Goal: Entertainment & Leisure: Consume media (video, audio)

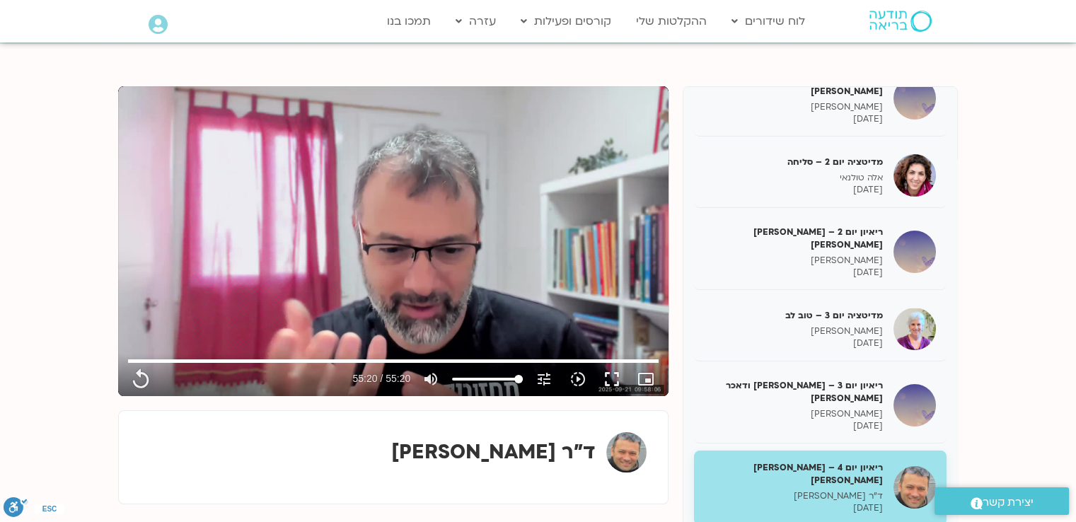
scroll to position [142, 0]
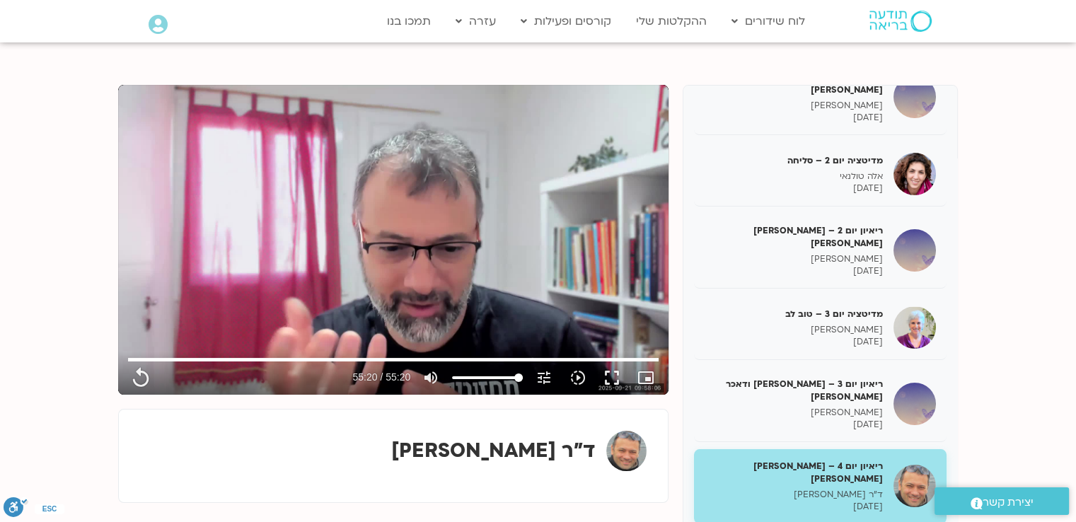
type input "3320.68"
click at [124, 361] on button "replay" at bounding box center [141, 378] width 34 height 34
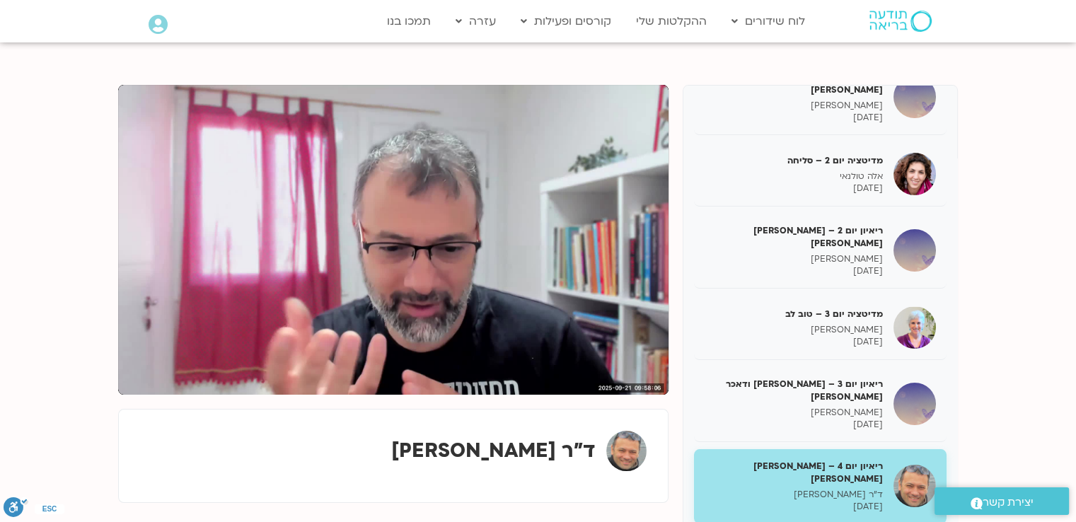
click at [124, 361] on button "pause" at bounding box center [141, 378] width 34 height 34
click at [915, 449] on div "ריאיון יום 4 – אסף סטי אל-בר ודניאלה ספקטור ד"ר אסף סטי אל בר 11/10/2025" at bounding box center [820, 486] width 253 height 75
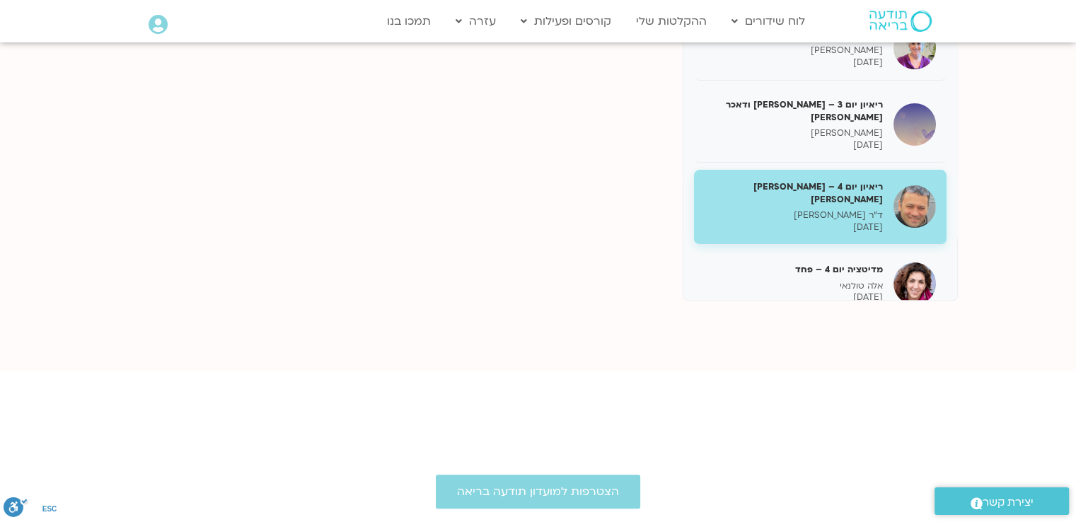
scroll to position [425, 0]
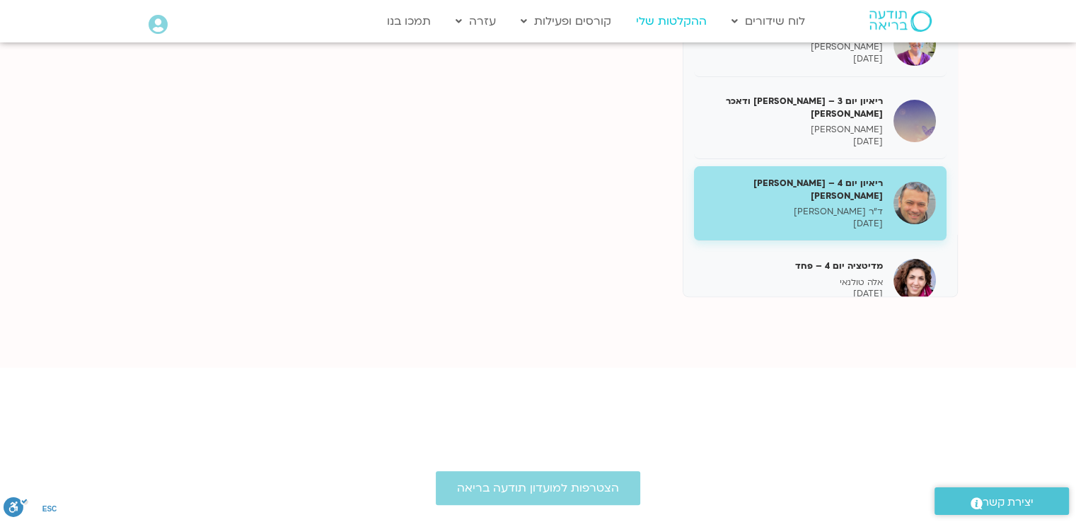
click at [645, 21] on link "ההקלטות שלי" at bounding box center [671, 21] width 85 height 27
click at [646, 22] on link "ההקלטות שלי" at bounding box center [671, 21] width 85 height 27
click at [647, 22] on link "ההקלטות שלי" at bounding box center [671, 21] width 85 height 27
click at [647, 23] on link "ההקלטות שלי" at bounding box center [671, 21] width 85 height 27
click at [661, 18] on link "ההקלטות שלי" at bounding box center [671, 21] width 85 height 27
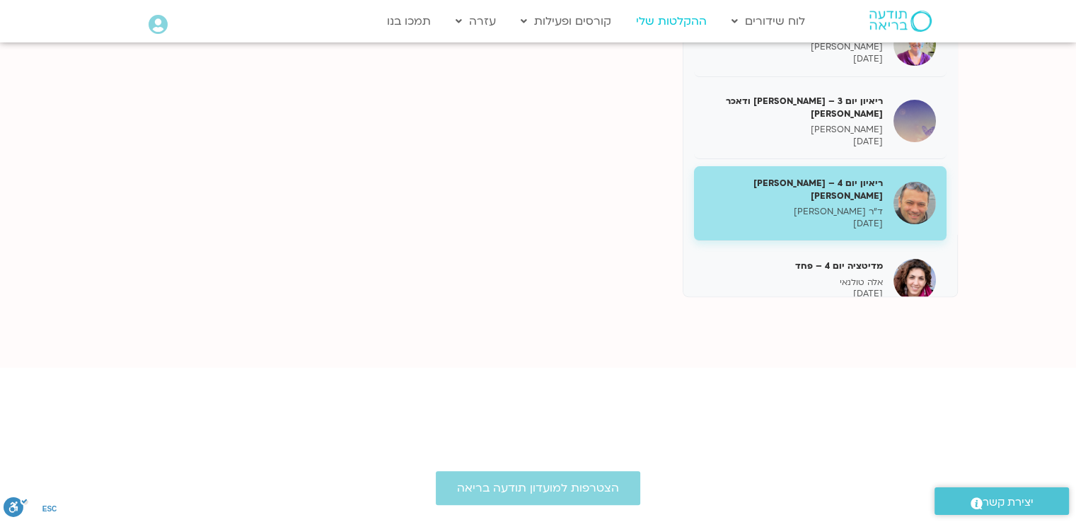
click at [662, 18] on link "ההקלטות שלי" at bounding box center [671, 21] width 85 height 27
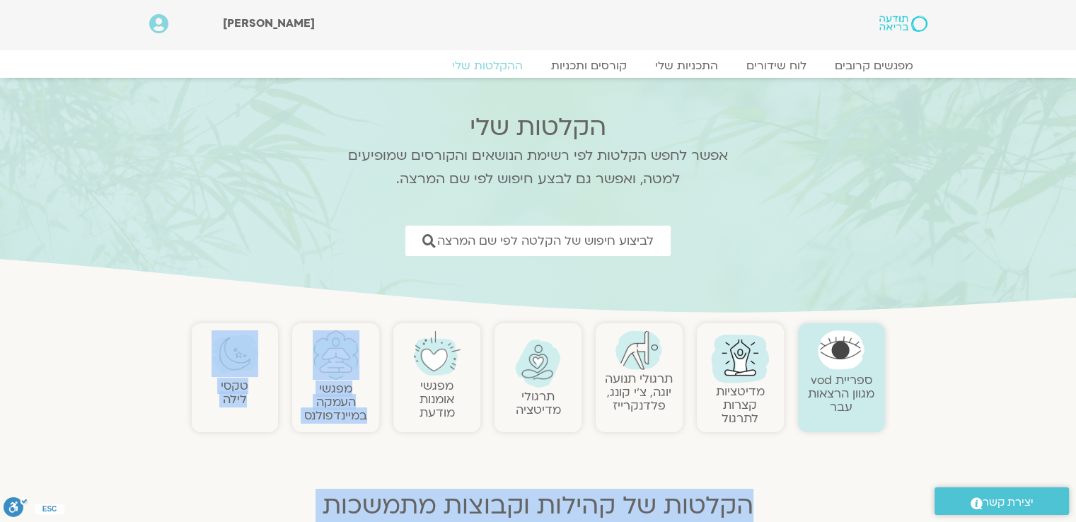
drag, startPoint x: 345, startPoint y: 318, endPoint x: 577, endPoint y: 477, distance: 281.0
click at [563, 507] on div "ספריית vod מגוון הרצאות עבר מדיטציות קצרות לתרגול תרגולי תנועה יוגה, צ׳י קונג, …" at bounding box center [539, 527] width 708 height 423
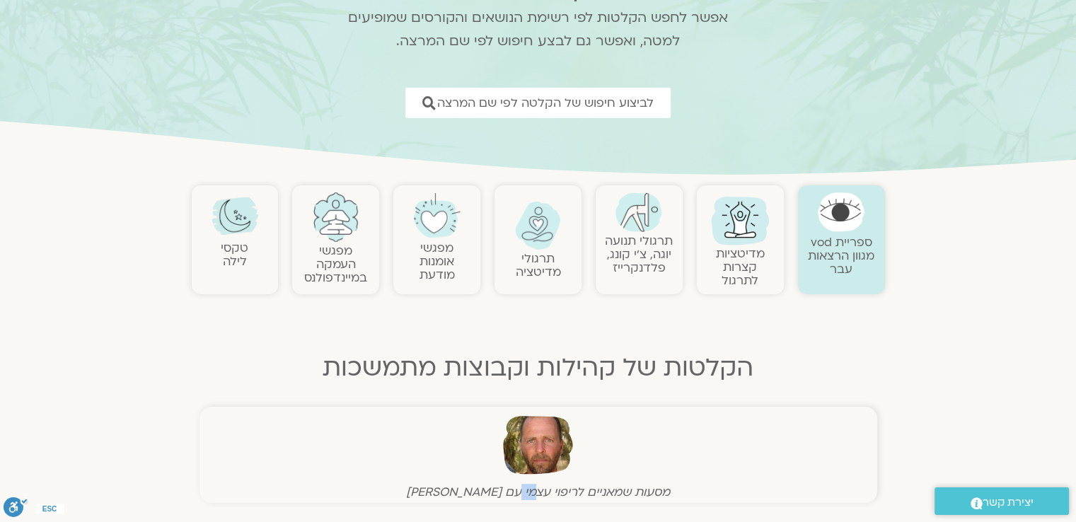
drag, startPoint x: 507, startPoint y: 497, endPoint x: 492, endPoint y: 509, distance: 18.6
click at [490, 511] on div "ספריית vod מגוון הרצאות עבר מדיטציות קצרות לתרגול תרגולי תנועה יוגה, צ׳י קונג, …" at bounding box center [539, 389] width 708 height 423
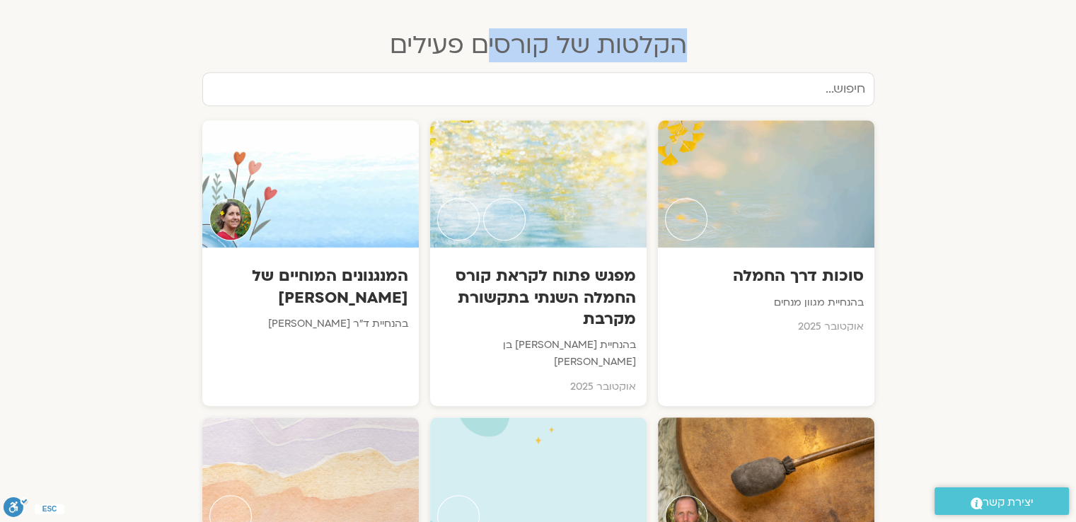
scroll to position [708, 0]
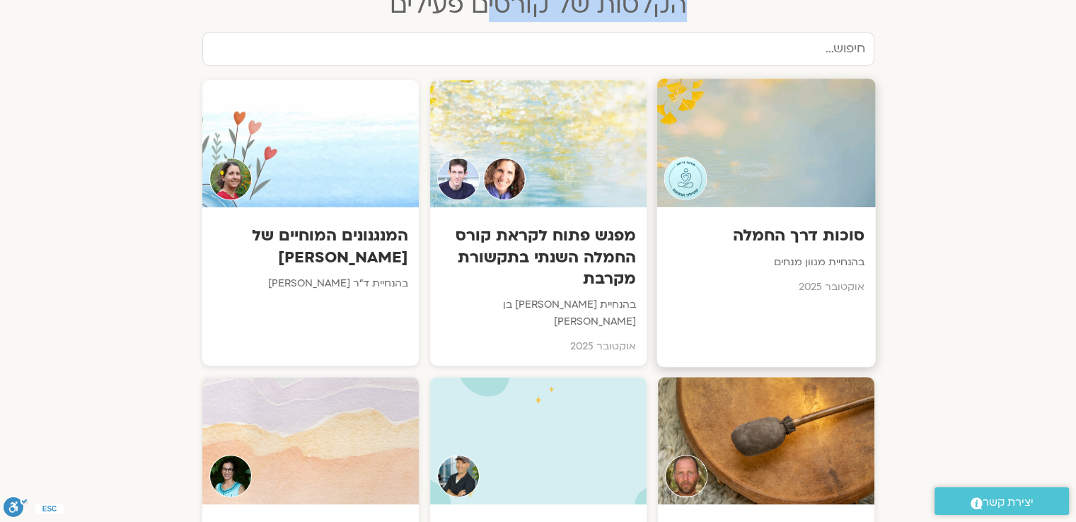
click at [792, 241] on h3 "סוכות דרך החמלה" at bounding box center [765, 236] width 197 height 22
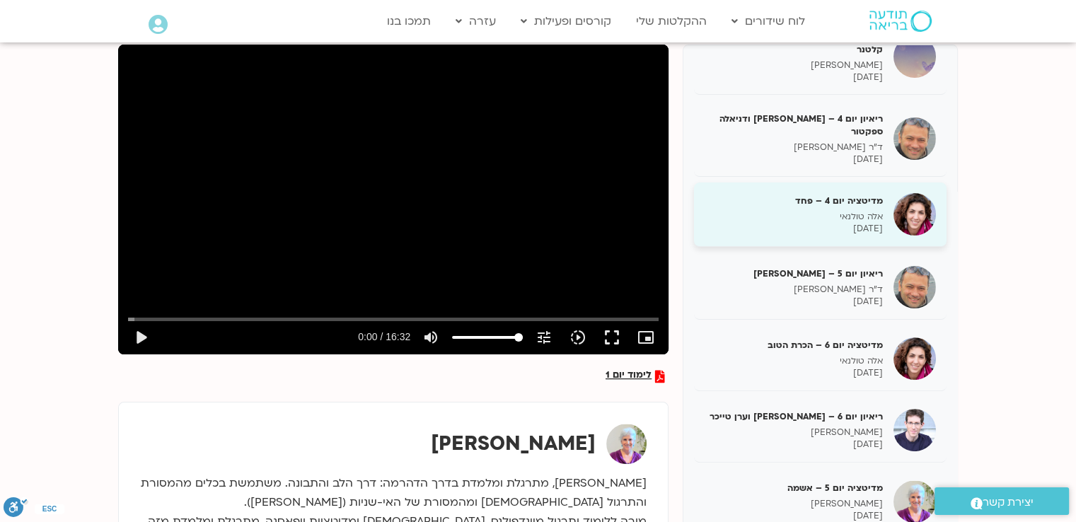
scroll to position [212, 0]
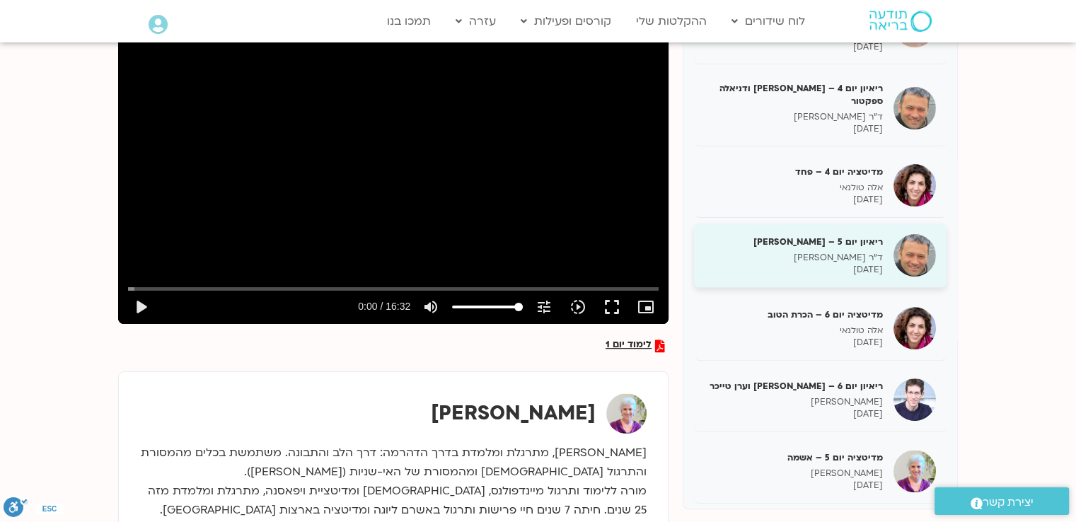
click at [833, 264] on p "[DATE]" at bounding box center [794, 270] width 178 height 12
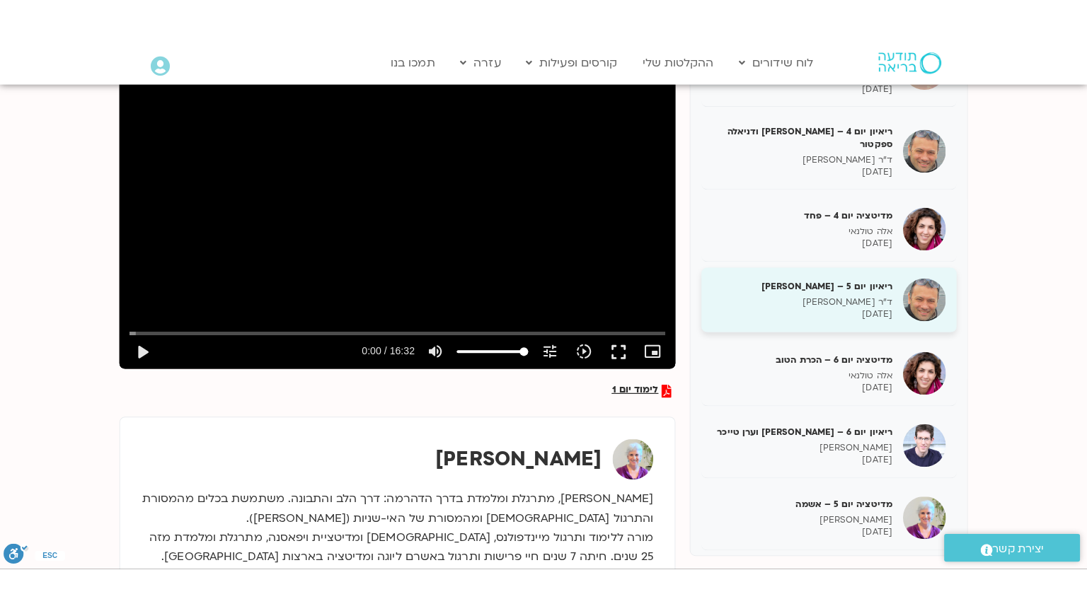
scroll to position [32, 0]
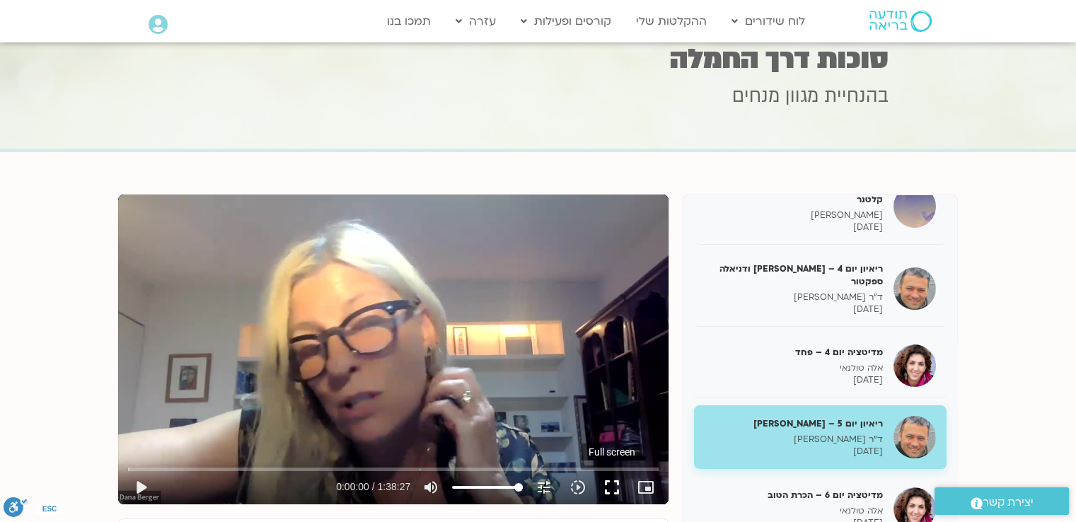
click at [612, 485] on button "fullscreen" at bounding box center [612, 488] width 34 height 34
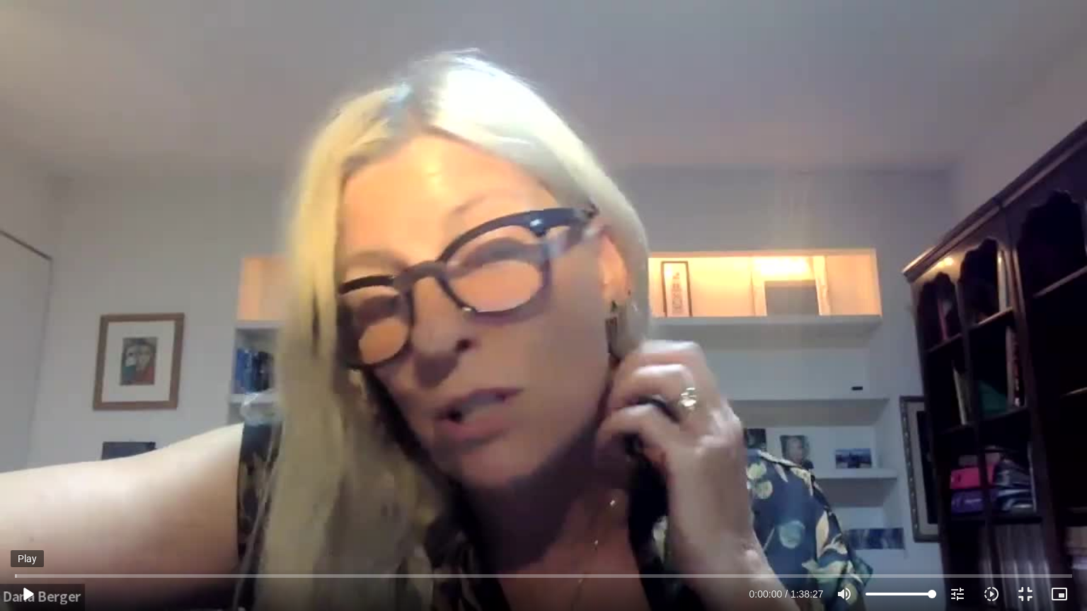
click at [23, 592] on button "play_arrow" at bounding box center [28, 594] width 34 height 34
type input "225.383542"
click at [11, 577] on button "pause" at bounding box center [28, 594] width 34 height 34
click at [11, 577] on button "play_arrow" at bounding box center [28, 594] width 34 height 34
drag, startPoint x: 311, startPoint y: 403, endPoint x: 331, endPoint y: 408, distance: 21.1
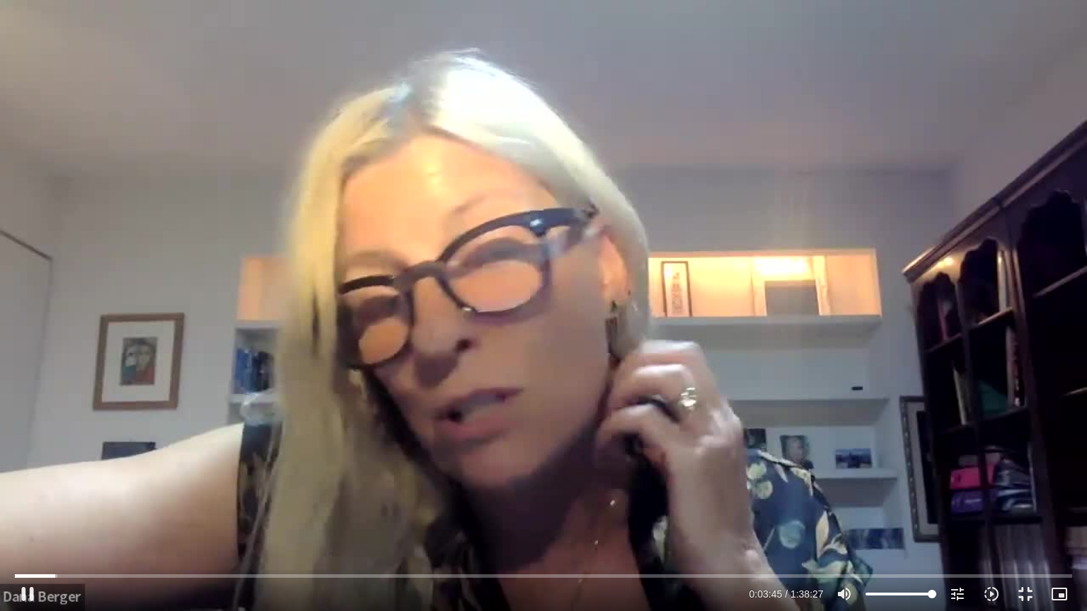
click at [323, 408] on div "Skip Ad 34:04 pause 0:03:45 / 1:38:27 volume_up Mute tune Resolution Auto 720p …" at bounding box center [543, 305] width 1087 height 611
click at [397, 306] on div "Skip Ad 34:04 play_arrow 0:03:46 / 1:38:27 volume_up Mute tune Resolution Auto …" at bounding box center [543, 305] width 1087 height 611
drag, startPoint x: 968, startPoint y: 483, endPoint x: 961, endPoint y: 481, distance: 7.2
click at [968, 481] on div "Skip Ad 1:26:19 pause 0:12:31 / 1:38:27 volume_up Mute tune Resolution Auto 720…" at bounding box center [543, 305] width 1087 height 611
click at [961, 481] on div "Skip Ad 1:26:19 play_arrow 0:12:31 / 1:38:27 volume_up Mute tune Resolution Aut…" at bounding box center [543, 305] width 1087 height 611
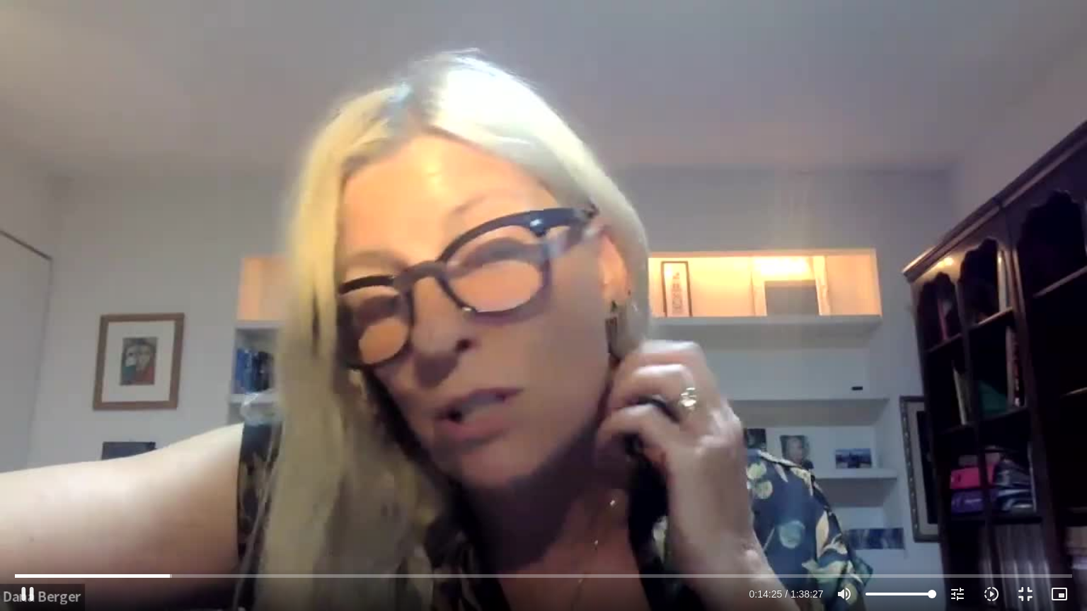
click at [619, 350] on div "Skip Ad 59:56 pause 0:14:25 / 1:38:27 volume_up Mute tune Resolution Auto 720p …" at bounding box center [543, 305] width 1087 height 611
type input "866.083509"
